Goal: Check status: Check status

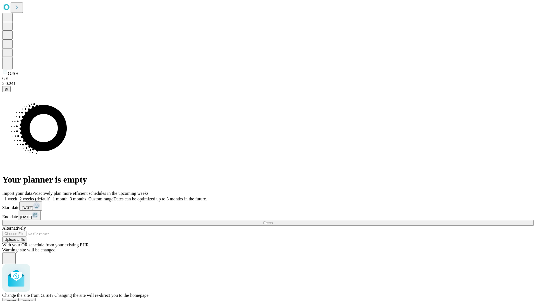
click at [34, 299] on span "Confirm" at bounding box center [27, 301] width 13 height 4
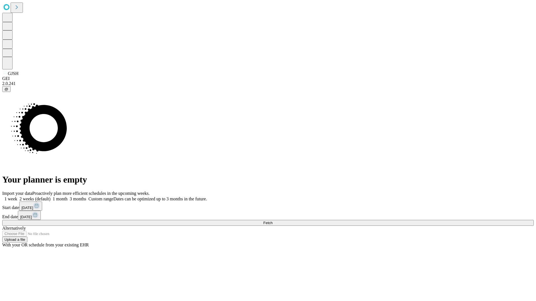
click at [17, 197] on label "1 week" at bounding box center [9, 199] width 15 height 5
click at [272, 221] on span "Fetch" at bounding box center [267, 223] width 9 height 4
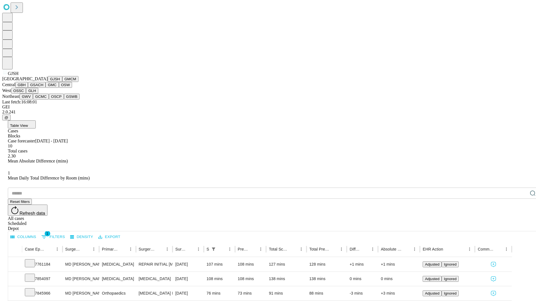
click at [62, 82] on button "GMCM" at bounding box center [70, 79] width 16 height 6
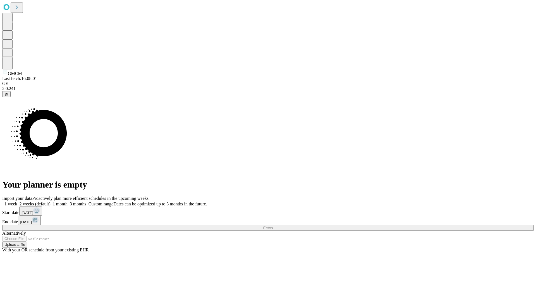
click at [17, 202] on label "1 week" at bounding box center [9, 204] width 15 height 5
click at [272, 226] on span "Fetch" at bounding box center [267, 228] width 9 height 4
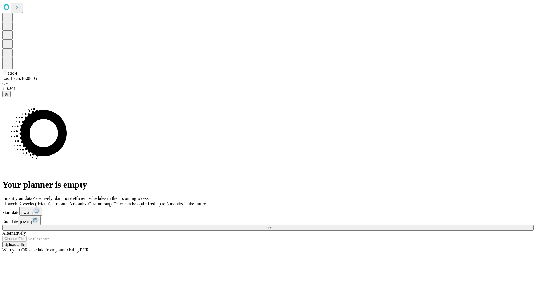
click at [17, 202] on label "1 week" at bounding box center [9, 204] width 15 height 5
click at [272, 226] on span "Fetch" at bounding box center [267, 228] width 9 height 4
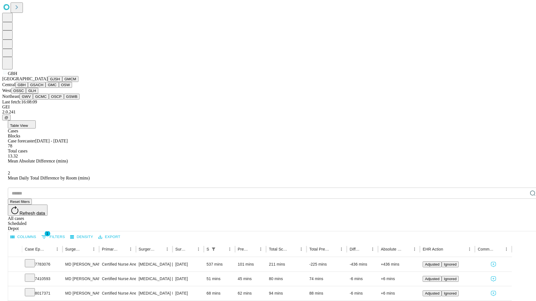
click at [43, 88] on button "GSACH" at bounding box center [37, 85] width 18 height 6
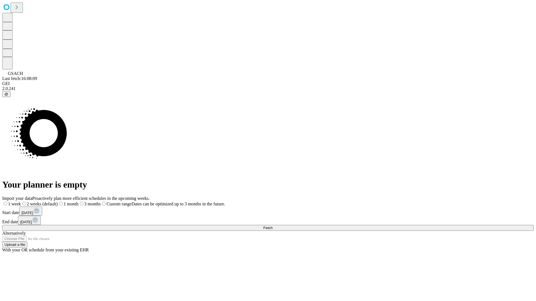
click at [21, 202] on label "1 week" at bounding box center [11, 204] width 19 height 5
click at [272, 226] on span "Fetch" at bounding box center [267, 228] width 9 height 4
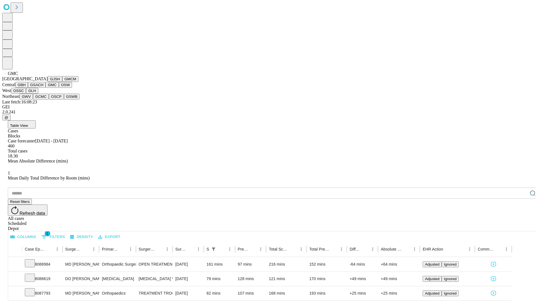
click at [59, 88] on button "OSW" at bounding box center [65, 85] width 13 height 6
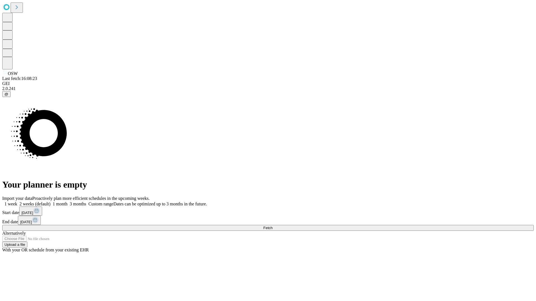
click at [17, 202] on label "1 week" at bounding box center [9, 204] width 15 height 5
click at [272, 226] on span "Fetch" at bounding box center [267, 228] width 9 height 4
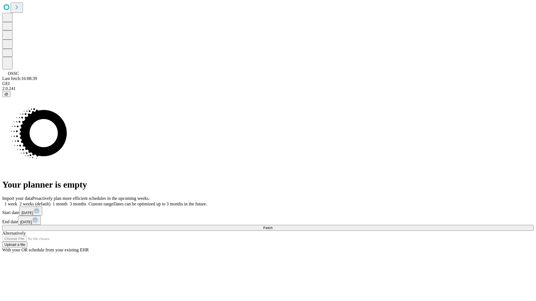
click at [17, 202] on label "1 week" at bounding box center [9, 204] width 15 height 5
click at [272, 226] on span "Fetch" at bounding box center [267, 228] width 9 height 4
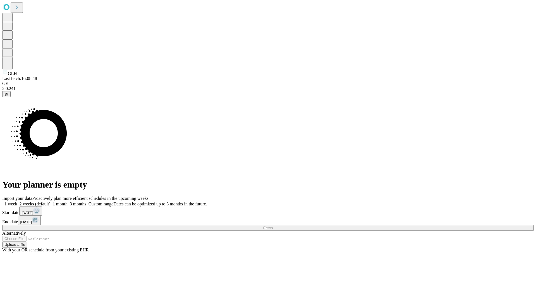
click at [17, 202] on label "1 week" at bounding box center [9, 204] width 15 height 5
click at [272, 226] on span "Fetch" at bounding box center [267, 228] width 9 height 4
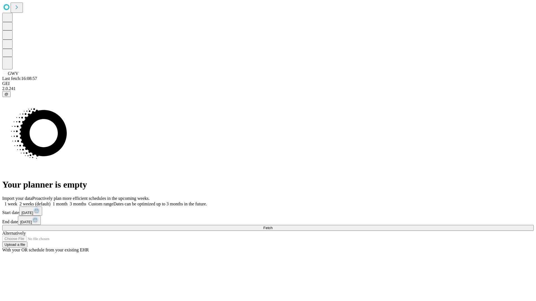
click at [17, 202] on label "1 week" at bounding box center [9, 204] width 15 height 5
click at [272, 226] on span "Fetch" at bounding box center [267, 228] width 9 height 4
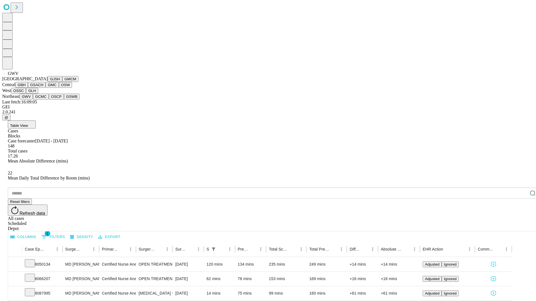
click at [43, 100] on button "GCMC" at bounding box center [41, 97] width 16 height 6
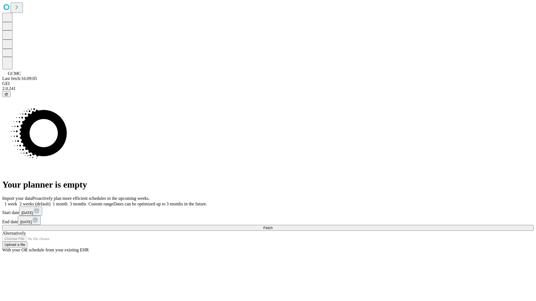
click at [272, 226] on span "Fetch" at bounding box center [267, 228] width 9 height 4
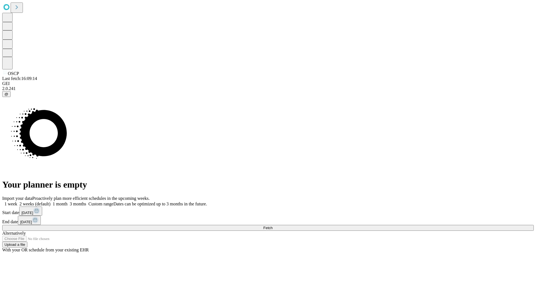
click at [17, 202] on label "1 week" at bounding box center [9, 204] width 15 height 5
click at [272, 226] on span "Fetch" at bounding box center [267, 228] width 9 height 4
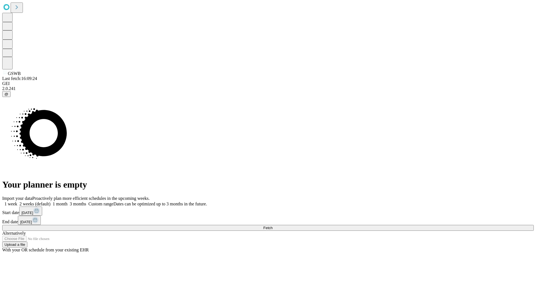
click at [17, 202] on label "1 week" at bounding box center [9, 204] width 15 height 5
click at [272, 226] on span "Fetch" at bounding box center [267, 228] width 9 height 4
